Goal: Transaction & Acquisition: Book appointment/travel/reservation

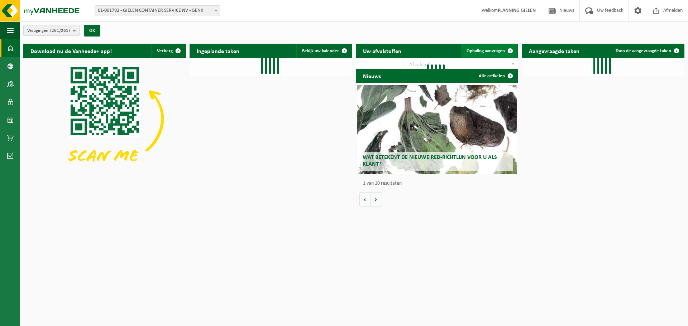
click at [484, 51] on span "Ophaling aanvragen" at bounding box center [485, 51] width 38 height 5
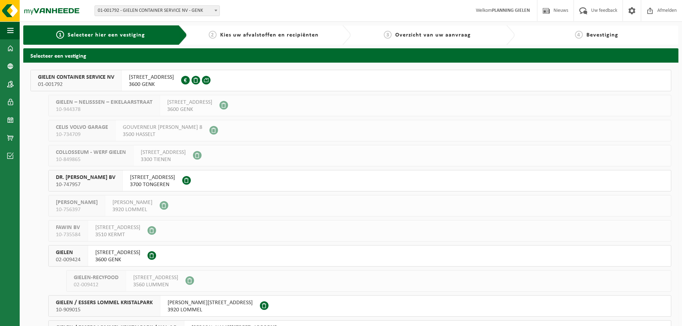
click at [97, 79] on span "GIELEN CONTAINER SERVICE NV" at bounding box center [76, 77] width 76 height 7
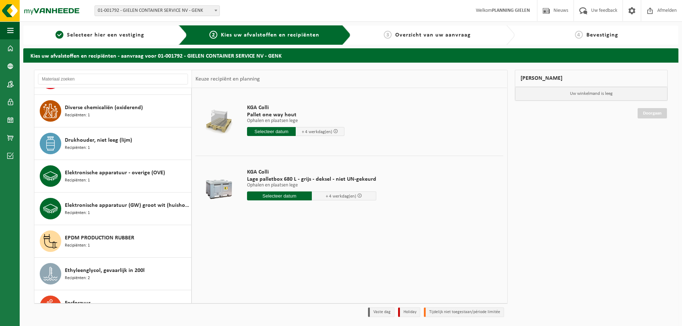
scroll to position [502, 0]
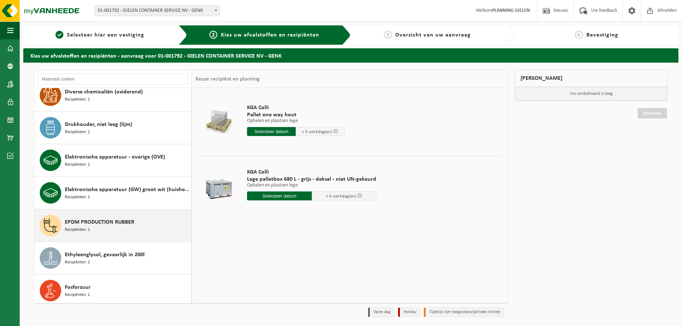
click at [103, 226] on div "EPDM PRODUCTION RUBBER Recipiënten: 1" at bounding box center [127, 225] width 125 height 21
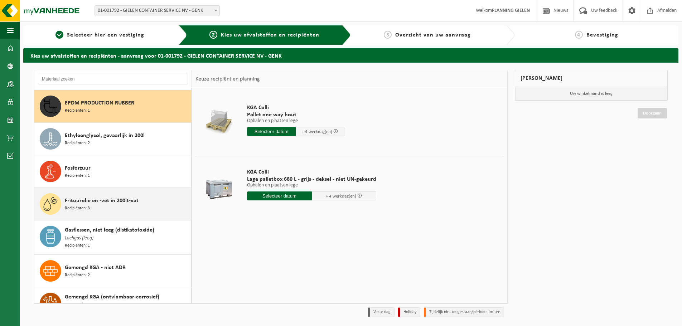
scroll to position [621, 0]
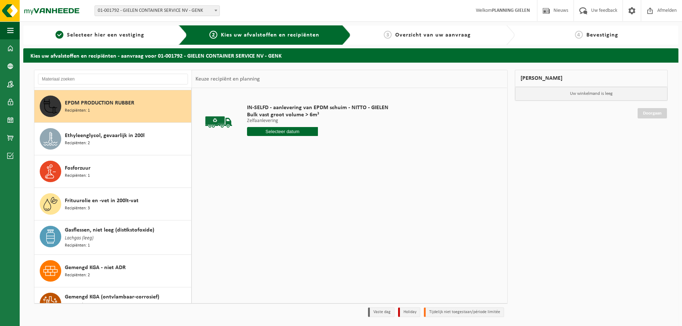
click at [293, 132] on input "text" at bounding box center [282, 131] width 71 height 9
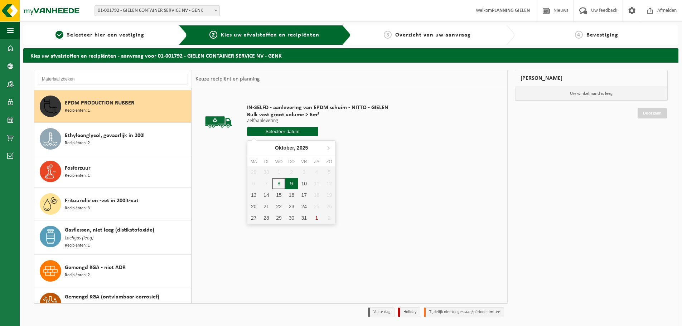
click at [293, 182] on div "9" at bounding box center [292, 183] width 13 height 11
type input "Van 2025-10-09"
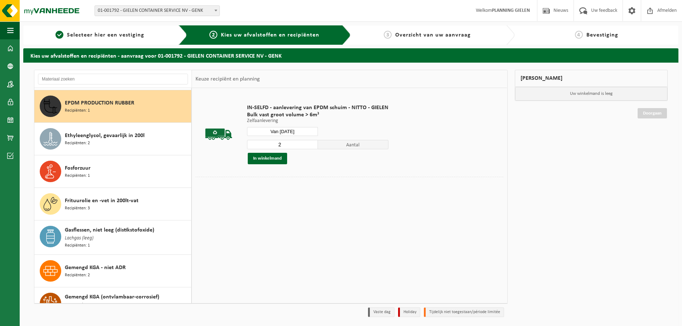
type input "2"
click at [312, 142] on input "2" at bounding box center [282, 144] width 71 height 9
click at [275, 159] on button "In winkelmand" at bounding box center [267, 158] width 39 height 11
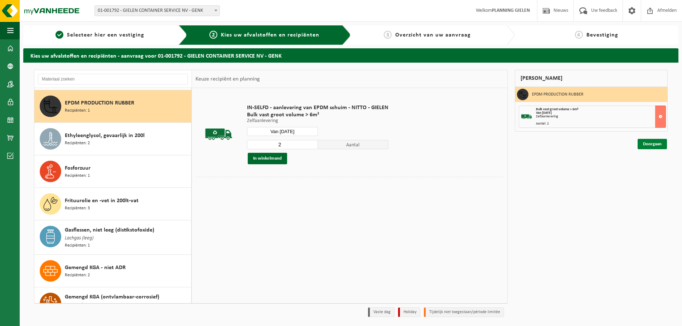
click at [659, 144] on link "Doorgaan" at bounding box center [652, 144] width 29 height 10
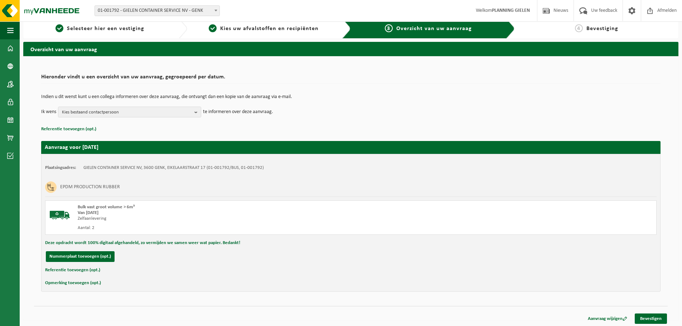
scroll to position [8, 0]
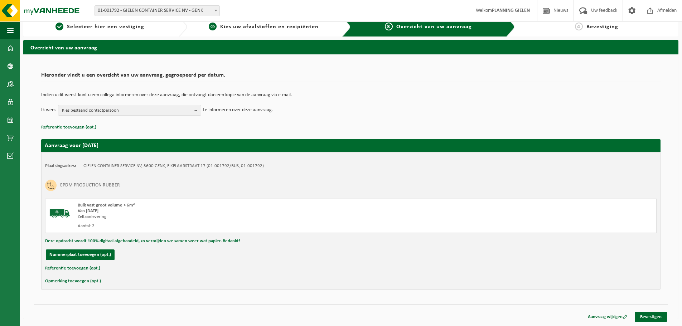
click at [214, 27] on span "2" at bounding box center [213, 27] width 8 height 8
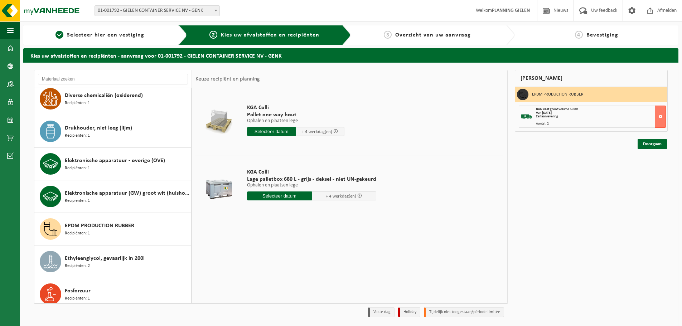
scroll to position [502, 0]
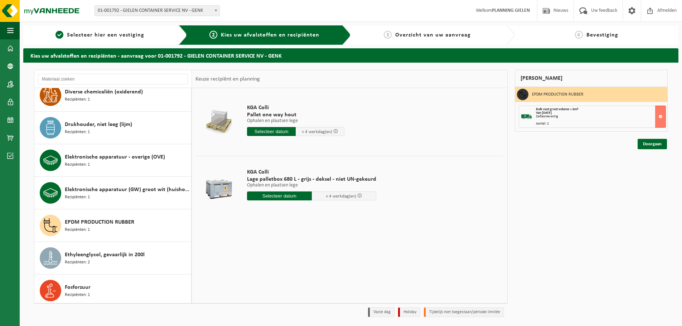
click at [111, 225] on div "EPDM PRODUCTION RUBBER Recipiënten: 1" at bounding box center [127, 225] width 125 height 21
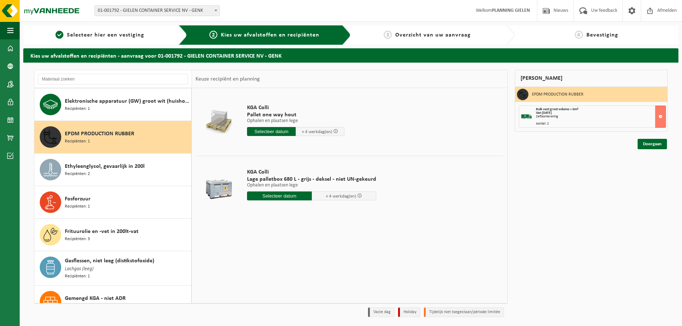
scroll to position [621, 0]
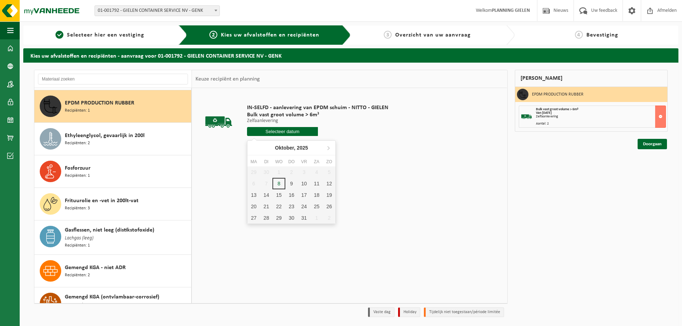
click at [296, 134] on input "text" at bounding box center [282, 131] width 71 height 9
click at [294, 184] on div "9" at bounding box center [292, 183] width 13 height 11
type input "Van 2025-10-09"
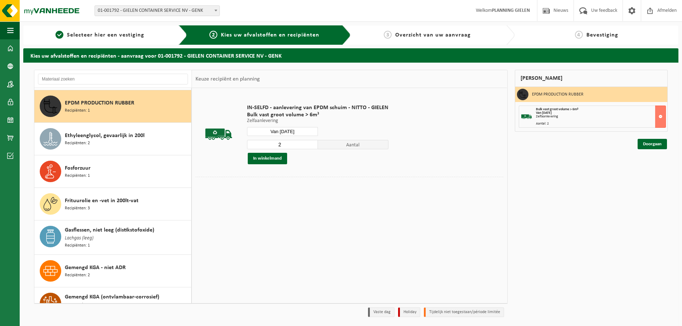
type input "2"
click at [310, 143] on input "2" at bounding box center [282, 144] width 71 height 9
click at [269, 159] on button "In winkelmand" at bounding box center [267, 158] width 39 height 11
click at [648, 144] on link "Doorgaan" at bounding box center [652, 144] width 29 height 10
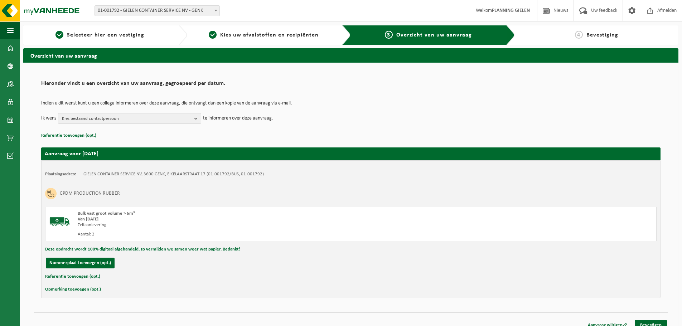
scroll to position [8, 0]
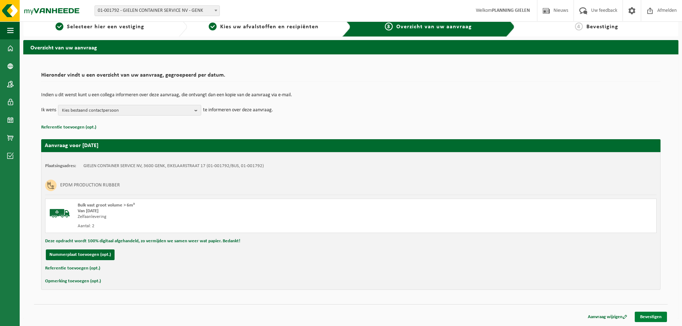
click at [652, 315] on link "Bevestigen" at bounding box center [651, 317] width 32 height 10
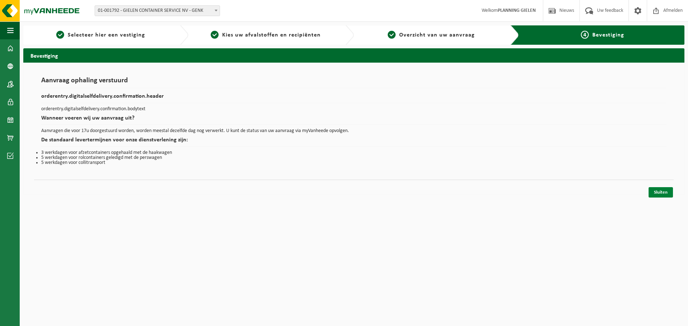
click at [662, 191] on link "Sluiten" at bounding box center [660, 192] width 24 height 10
